Goal: Transaction & Acquisition: Subscribe to service/newsletter

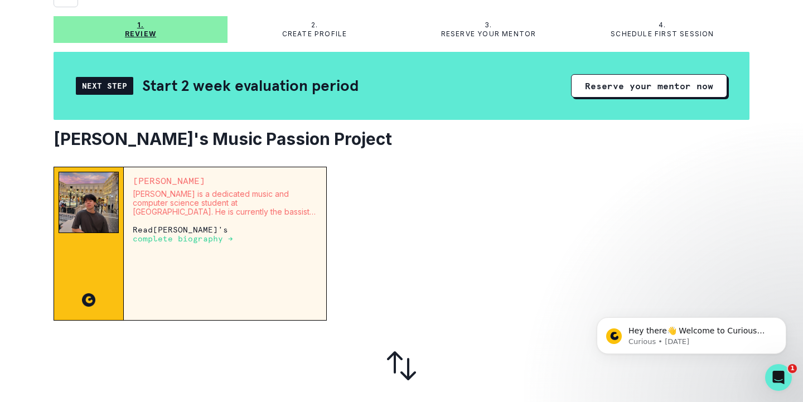
scroll to position [66, 0]
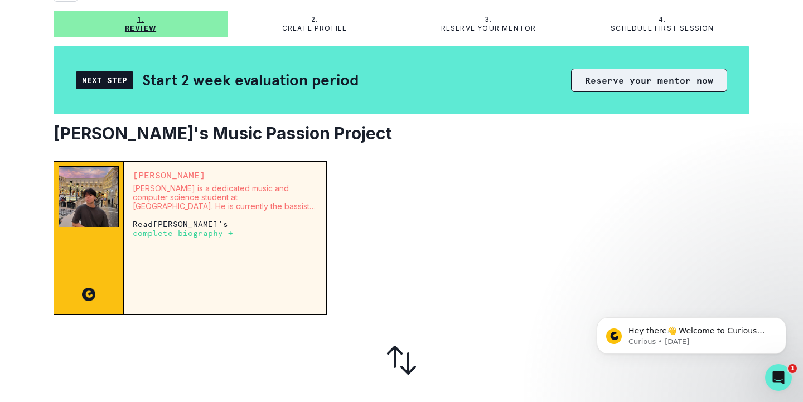
click at [654, 81] on button "Reserve your mentor now" at bounding box center [649, 80] width 156 height 23
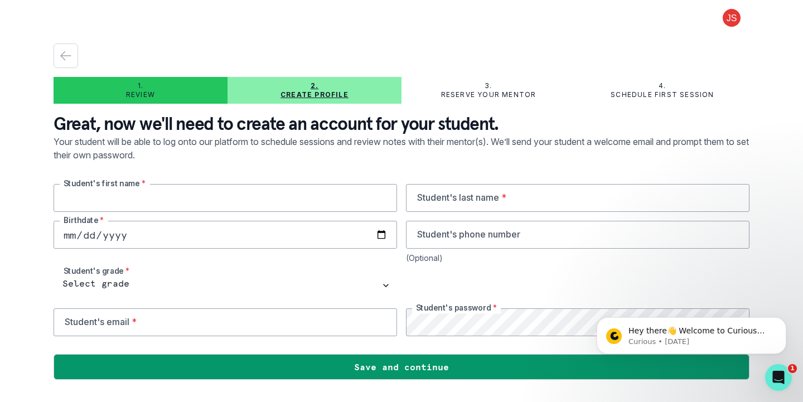
click at [206, 200] on input "text" at bounding box center [225, 198] width 343 height 28
type input "[PERSON_NAME]"
type input "Park"
type input "[DATE]"
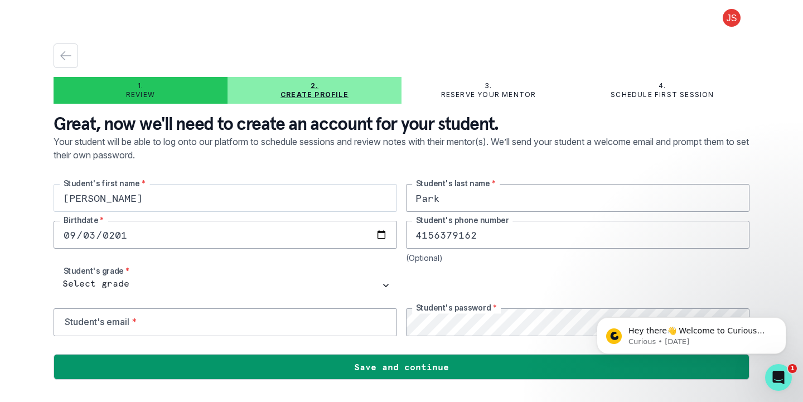
type input "4156379162"
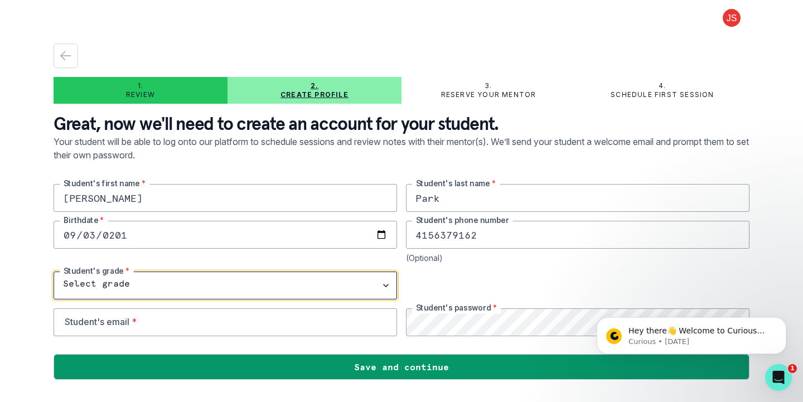
click at [115, 272] on select "Select grade 1st Grade 2nd Grade 3rd Grade 4th Grade 5th Grade 6th Grade 7th Gr…" at bounding box center [225, 286] width 343 height 28
select select "7th Grade"
click at [54, 272] on select "Select grade 1st Grade 2nd Grade 3rd Grade 4th Grade 5th Grade 6th Grade 7th Gr…" at bounding box center [225, 286] width 343 height 28
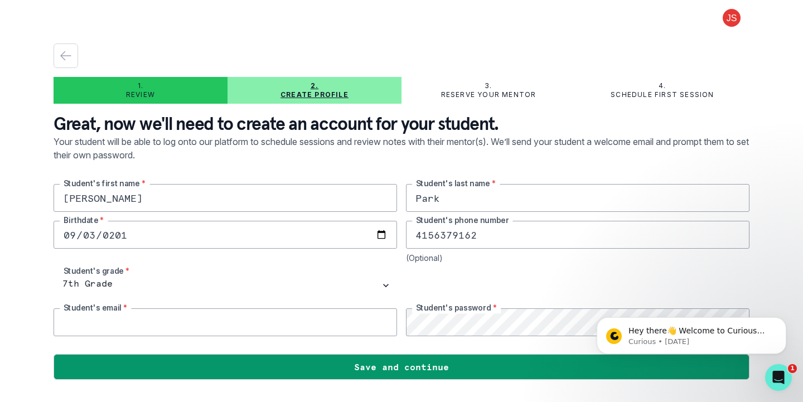
click at [114, 319] on input "email" at bounding box center [225, 322] width 343 height 28
click at [74, 325] on input "email" at bounding box center [225, 322] width 343 height 28
type input "[EMAIL_ADDRESS][DOMAIN_NAME]"
click at [786, 320] on button "Dismiss notification" at bounding box center [783, 320] width 14 height 14
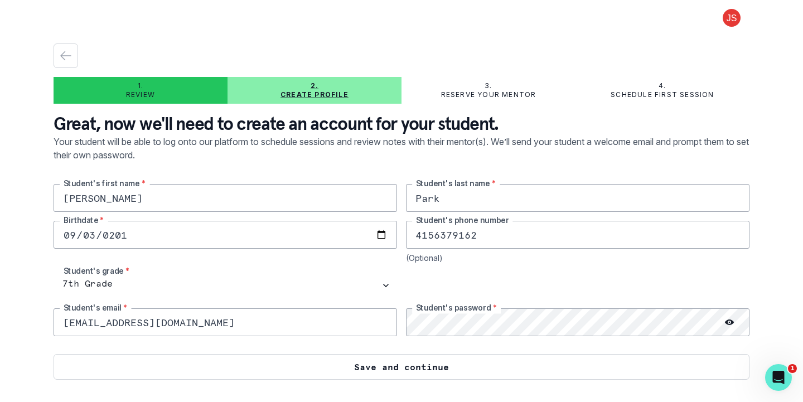
click at [398, 368] on button "Save and continue" at bounding box center [402, 367] width 696 height 26
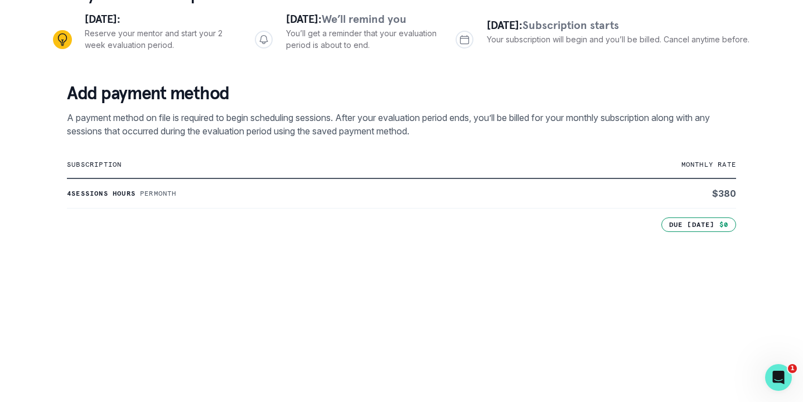
scroll to position [129, 0]
click at [17, 309] on div "1. Review 2. Create profile 3. Reserve your mentor 4. Schedule first session Ho…" at bounding box center [401, 201] width 803 height 402
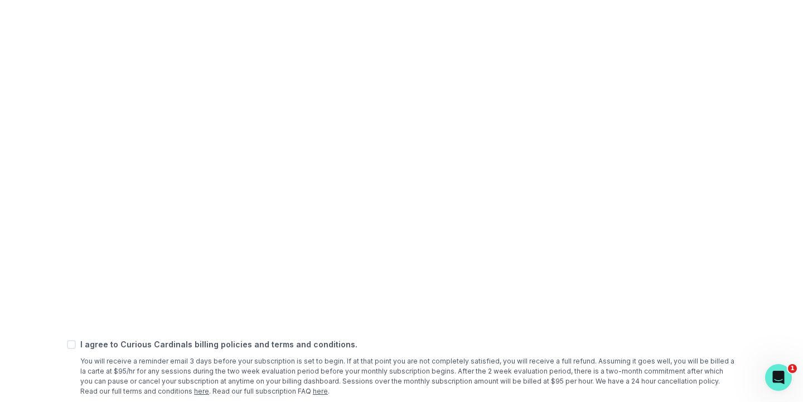
scroll to position [431, 0]
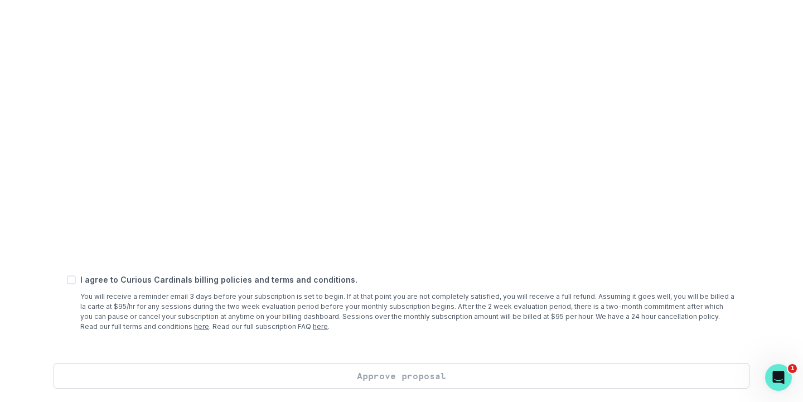
click at [70, 281] on span at bounding box center [71, 279] width 9 height 9
click at [67, 280] on input "checkbox" at bounding box center [66, 280] width 1 height 1
checkbox input "true"
click at [360, 374] on button "Approve proposal" at bounding box center [402, 376] width 696 height 26
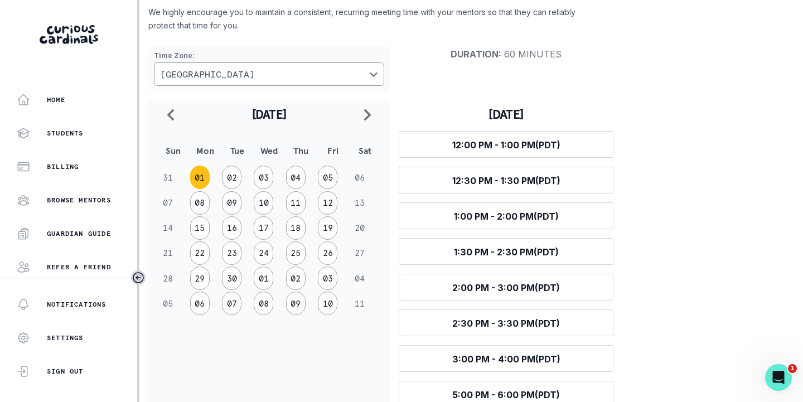
scroll to position [80, 0]
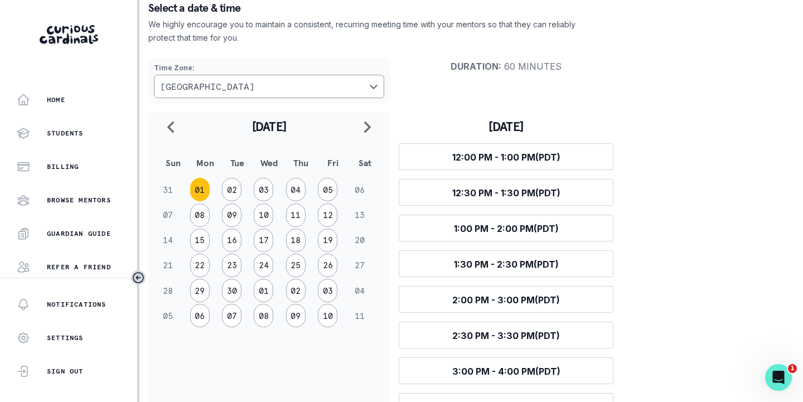
click at [357, 188] on td "06" at bounding box center [365, 189] width 32 height 25
click at [173, 217] on td "07" at bounding box center [173, 214] width 32 height 25
click at [365, 127] on icon "navigate to next month" at bounding box center [367, 126] width 13 height 13
click at [175, 125] on icon "navigate to previous month" at bounding box center [170, 126] width 13 height 13
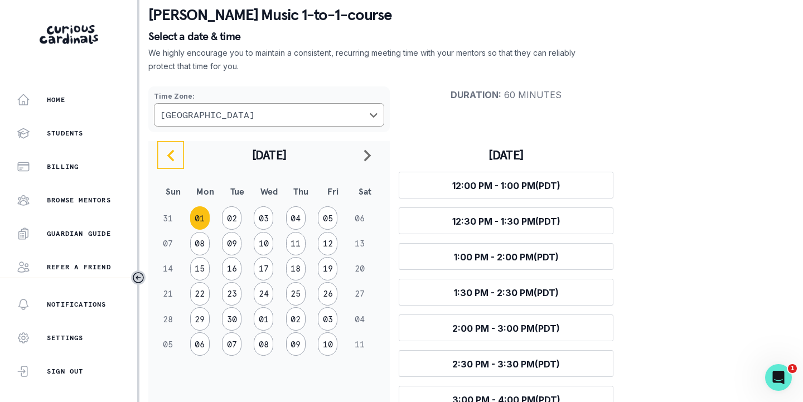
scroll to position [32, 0]
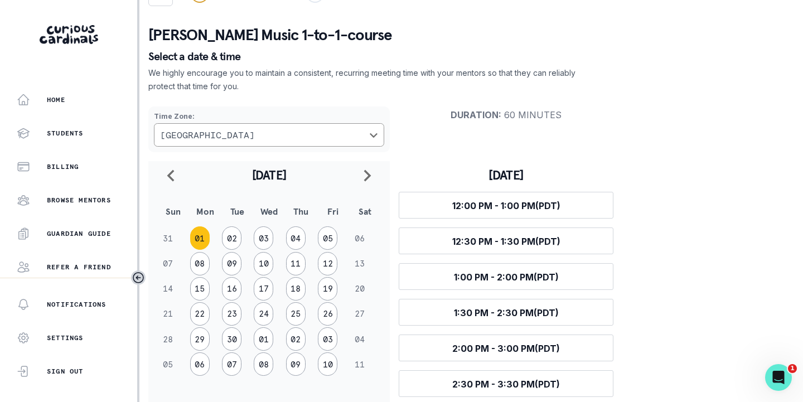
click at [166, 262] on td "07" at bounding box center [173, 263] width 32 height 25
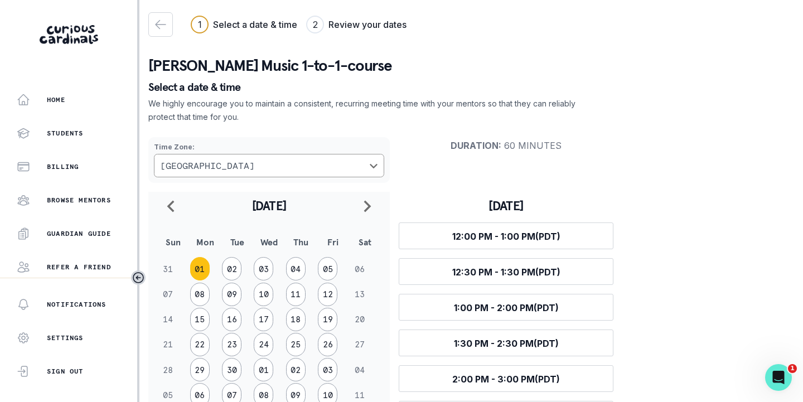
scroll to position [24, 0]
